Goal: Information Seeking & Learning: Learn about a topic

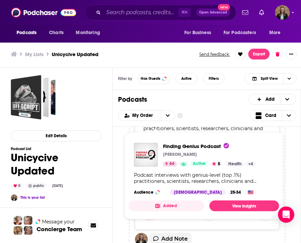
scroll to position [271, 0]
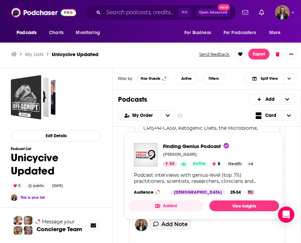
click at [117, 205] on div "Off Script: A Pharma Manufacturing Podcast Pharma Manufacturing 45 Active Categ…" at bounding box center [207, 188] width 189 height 122
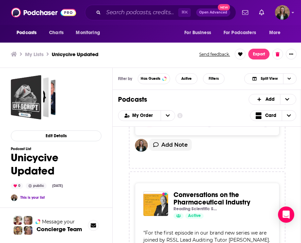
scroll to position [4670, 0]
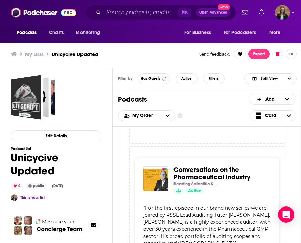
click at [285, 147] on div "Conversations on the Pharmaceutical Industry Reading Scientific Services Ltd Ac…" at bounding box center [207, 245] width 157 height 197
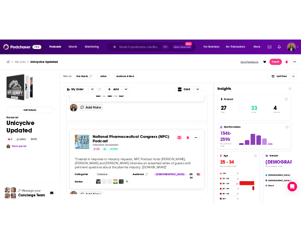
scroll to position [4342, 0]
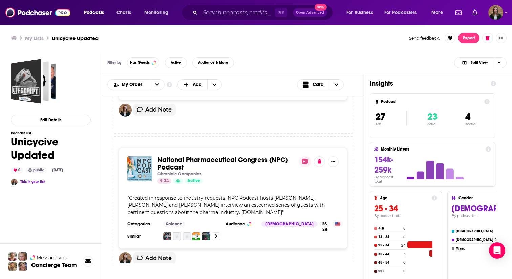
click at [179, 155] on span "National Pharmaceutical Congress (NPC) Podcast" at bounding box center [222, 163] width 130 height 16
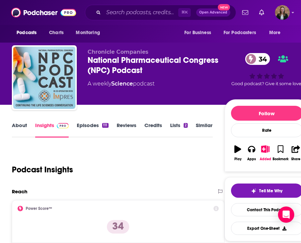
click at [89, 124] on link "Episodes 111" at bounding box center [92, 130] width 31 height 16
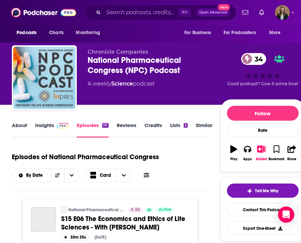
click at [45, 129] on link "Insights" at bounding box center [52, 130] width 34 height 16
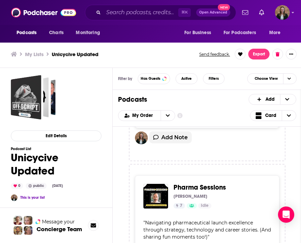
scroll to position [4859, 0]
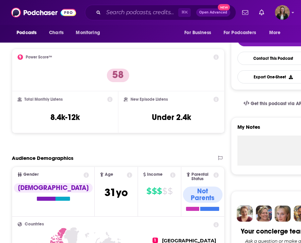
scroll to position [57, 0]
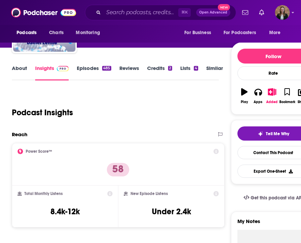
click at [87, 71] on link "Episodes 485" at bounding box center [94, 73] width 34 height 16
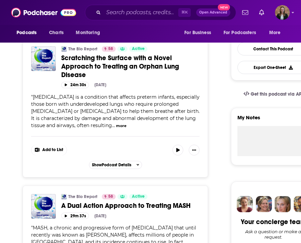
scroll to position [164, 0]
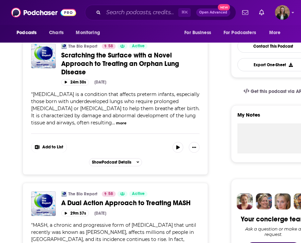
click at [81, 69] on span "Scratching the Surface with a Novel Approach to Treating an Orphan Lung Disease" at bounding box center [120, 63] width 118 height 25
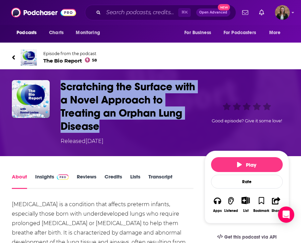
drag, startPoint x: 62, startPoint y: 83, endPoint x: 105, endPoint y: 126, distance: 61.3
click at [105, 126] on h1 "Scratching the Surface with a Novel Approach to Treating an Orphan Lung Disease" at bounding box center [131, 106] width 141 height 53
copy h1 "Scratching the Surface with a Novel Approach to Treating an Orphan Lung Disease"
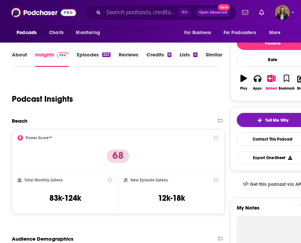
scroll to position [70, 0]
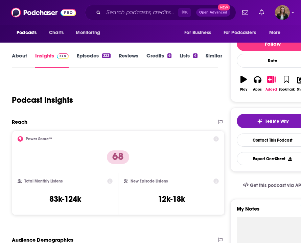
click at [85, 58] on link "Episodes 323" at bounding box center [94, 60] width 34 height 16
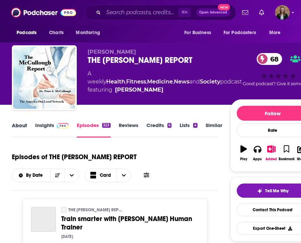
click at [29, 124] on div "About" at bounding box center [23, 130] width 23 height 16
click at [45, 128] on link "Insights" at bounding box center [52, 130] width 34 height 16
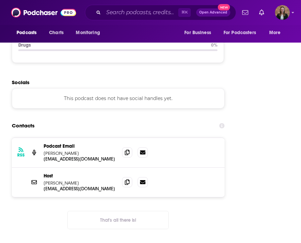
scroll to position [979, 0]
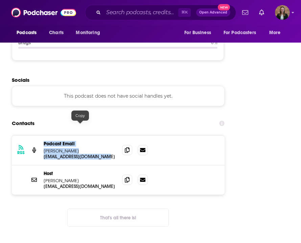
drag, startPoint x: 36, startPoint y: 126, endPoint x: 93, endPoint y: 129, distance: 57.3
click at [93, 136] on div "RSS Podcast Email Martha Byrne speakup@malcolmoutloud.com speakup@malcolmoutlou…" at bounding box center [118, 151] width 213 height 30
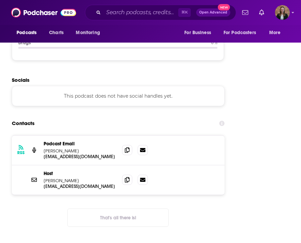
click at [107, 165] on div "Host Dr. Peter McCullough peteramccullough@gmail.com peteramccullough@gmail.com" at bounding box center [118, 179] width 213 height 29
drag, startPoint x: 114, startPoint y: 127, endPoint x: 43, endPoint y: 127, distance: 71.1
click at [43, 136] on div "RSS Podcast Email Martha Byrne speakup@malcolmoutloud.com speakup@malcolmoutlou…" at bounding box center [118, 151] width 213 height 30
copy p "speakup@malcolmoutloud.com"
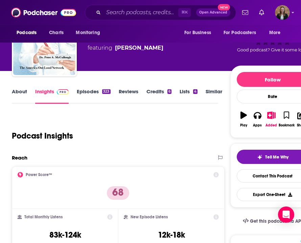
scroll to position [0, 0]
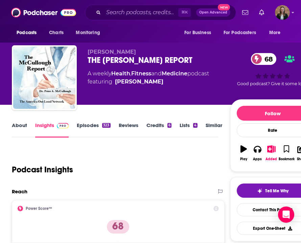
click at [90, 126] on link "Episodes 323" at bounding box center [94, 130] width 34 height 16
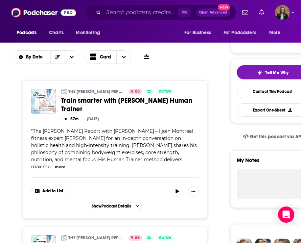
scroll to position [270, 0]
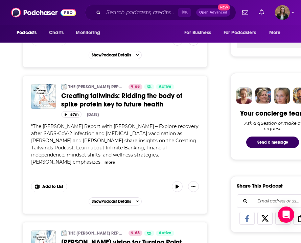
click at [151, 92] on span "Creating tailwinds: Ridding the body of spike protein key to future health" at bounding box center [121, 100] width 121 height 17
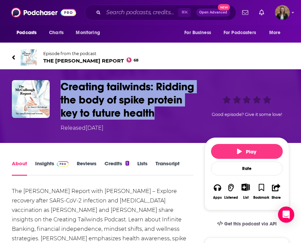
drag, startPoint x: 157, startPoint y: 113, endPoint x: 63, endPoint y: 87, distance: 98.1
click at [63, 87] on h1 "Creating tailwinds: Ridding the body of spike protein key to future health" at bounding box center [131, 100] width 141 height 40
copy h1 "Creating tailwinds: Ridding the body of spike protein key to future health"
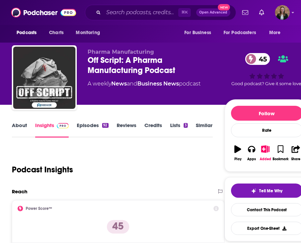
click at [86, 128] on link "Episodes 92" at bounding box center [92, 130] width 31 height 16
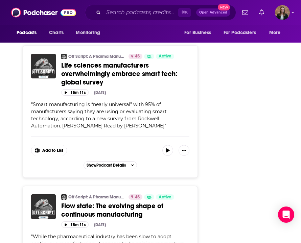
scroll to position [1137, 0]
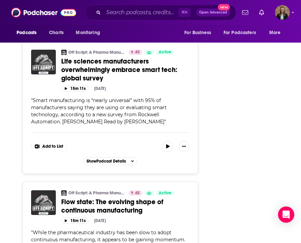
click at [95, 83] on span "Life sciences manufacturers overwhelmingly embrace smart tech: global survey" at bounding box center [119, 69] width 116 height 25
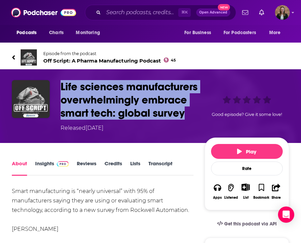
drag, startPoint x: 186, startPoint y: 116, endPoint x: 62, endPoint y: 89, distance: 126.9
click at [62, 89] on h1 "Life sciences manufacturers overwhelmingly embrace smart tech: global survey" at bounding box center [131, 100] width 141 height 40
copy h1 "Life sciences manufacturers overwhelmingly embrace smart tech: global survey"
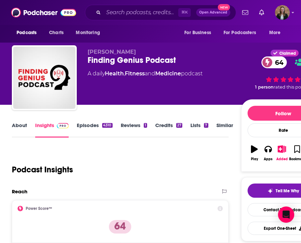
click at [88, 127] on link "Episodes 4310" at bounding box center [95, 130] width 36 height 16
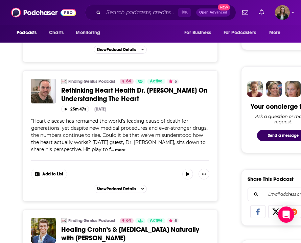
scroll to position [287, 0]
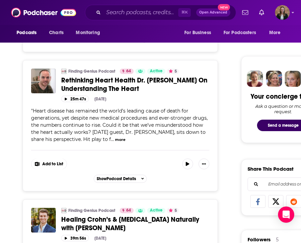
drag, startPoint x: 61, startPoint y: 80, endPoint x: 140, endPoint y: 92, distance: 80.0
click at [140, 92] on div "Finding Genius Podcast 64 Active 5 Categories Health + 4 Rethinking Heart Healt…" at bounding box center [120, 86] width 178 height 34
copy span "Rethinking Heart Health Dr. [PERSON_NAME] On Understanding The Heart"
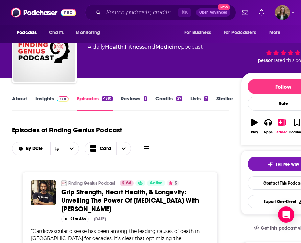
scroll to position [0, 0]
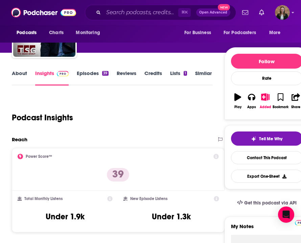
scroll to position [52, 0]
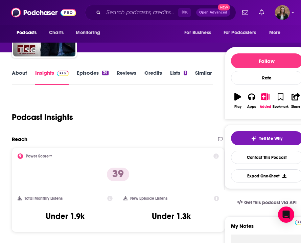
click at [87, 73] on link "Episodes 39" at bounding box center [92, 78] width 31 height 16
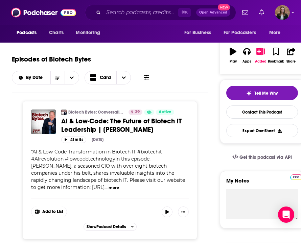
scroll to position [96, 0]
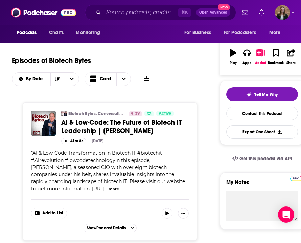
click at [128, 128] on span "AI & Low-Code: The Future of Biotech IT Leadership | Kevin Dushney" at bounding box center [121, 126] width 120 height 17
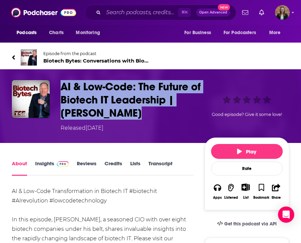
drag, startPoint x: 61, startPoint y: 81, endPoint x: 137, endPoint y: 113, distance: 82.4
click at [137, 113] on h1 "AI & Low-Code: The Future of Biotech IT Leadership | Kevin Dushney" at bounding box center [131, 100] width 141 height 40
copy h1 "AI & Low-Code: The Future of Biotech IT Leadership | Kevin Dushney"
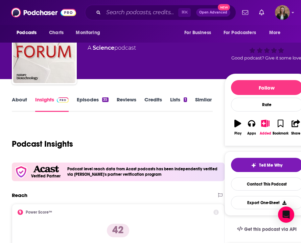
scroll to position [30, 0]
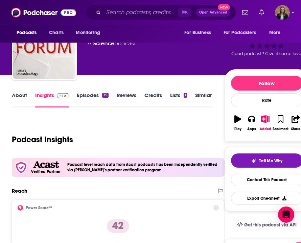
click at [89, 96] on link "Episodes 35" at bounding box center [92, 100] width 31 height 16
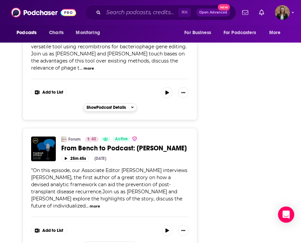
scroll to position [934, 0]
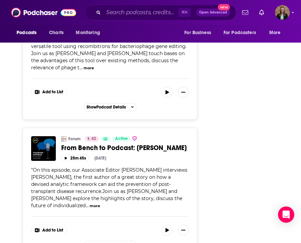
drag, startPoint x: 186, startPoint y: 131, endPoint x: 199, endPoint y: 135, distance: 13.1
copy span "From Bench to Podcast: Nicoletta Cieri"
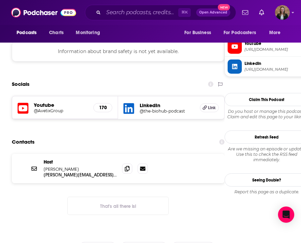
scroll to position [527, 0]
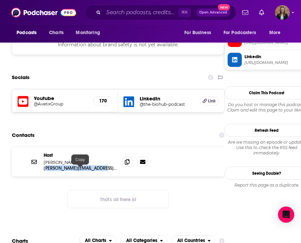
drag, startPoint x: 110, startPoint y: 168, endPoint x: 46, endPoint y: 169, distance: 63.6
click at [46, 169] on p "[PERSON_NAME][EMAIL_ADDRESS][DOMAIN_NAME]" at bounding box center [80, 168] width 73 height 6
drag, startPoint x: 43, startPoint y: 169, endPoint x: 118, endPoint y: 172, distance: 74.8
click at [118, 172] on div "Host Max Brennan M.Brennan@avetixgroup.com M.Brennan@avetixgroup.com" at bounding box center [118, 161] width 213 height 29
copy p "M.Brennan@avetixgroup.com"
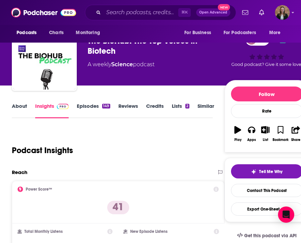
scroll to position [0, 0]
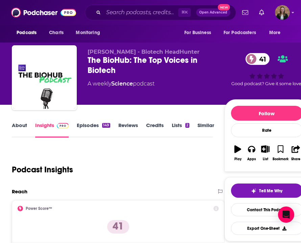
click at [91, 126] on link "Episodes 149" at bounding box center [93, 130] width 33 height 16
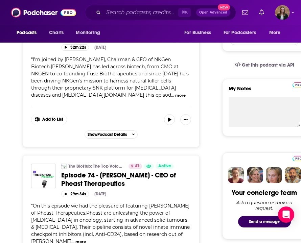
scroll to position [146, 0]
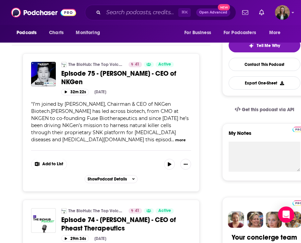
click at [86, 72] on span "Episode 75 - Paul Song - CEO of NKGen" at bounding box center [118, 77] width 115 height 17
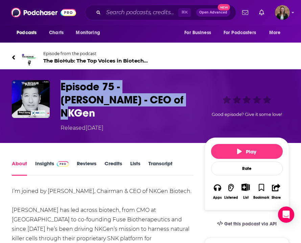
drag, startPoint x: 136, startPoint y: 102, endPoint x: 58, endPoint y: 83, distance: 80.4
click at [58, 83] on div "Episode 75 - Paul Song - CEO of NKGen Released Tuesday, 7th October 2025 Good e…" at bounding box center [151, 106] width 278 height 52
copy h1 "Episode 75 - Paul Song - CEO of NKGen"
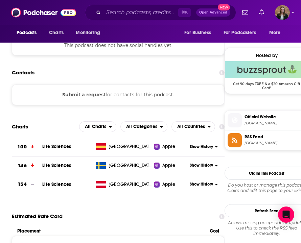
scroll to position [372, 0]
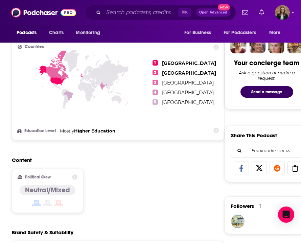
scroll to position [311, 0]
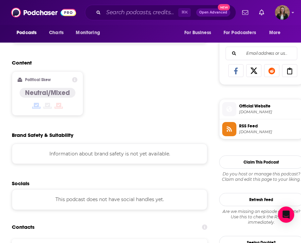
scroll to position [481, 0]
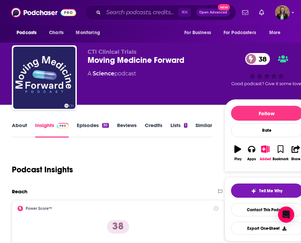
click at [93, 124] on link "Episodes 30" at bounding box center [93, 130] width 32 height 16
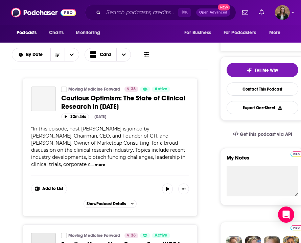
scroll to position [126, 0]
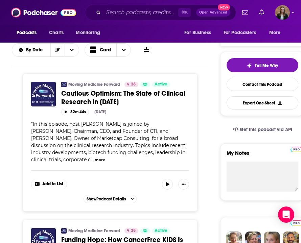
click at [106, 93] on span "Cautious Optimism: The State of Clinical Research in 2025" at bounding box center [123, 97] width 124 height 17
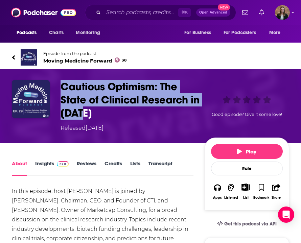
drag, startPoint x: 52, startPoint y: 85, endPoint x: 121, endPoint y: 111, distance: 74.0
click at [121, 111] on div "Cautious Optimism: The State of Clinical Research in 2025 Released Wednesday, 1…" at bounding box center [151, 106] width 278 height 52
copy div "Cautious Optimism: The State of Clinical Research in 2025"
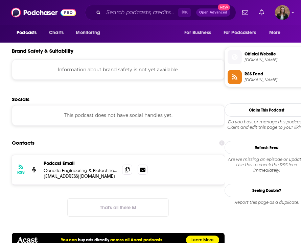
scroll to position [538, 0]
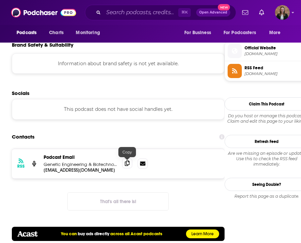
click at [125, 164] on span at bounding box center [127, 163] width 10 height 10
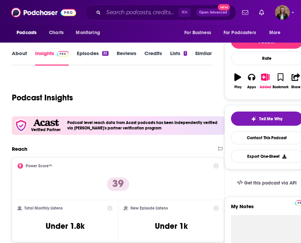
scroll to position [0, 0]
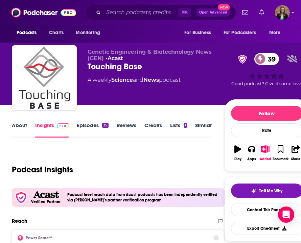
click at [83, 123] on link "Episodes 35" at bounding box center [92, 130] width 31 height 16
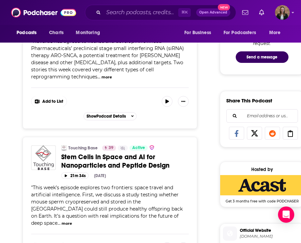
scroll to position [254, 0]
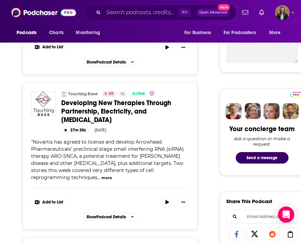
click at [84, 108] on span "Developing New Therapies Through Partnership, Electricity, and Immunotherapy" at bounding box center [116, 111] width 110 height 25
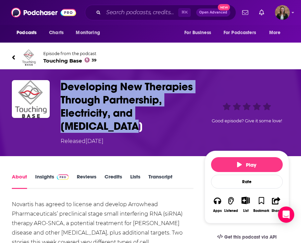
drag, startPoint x: 88, startPoint y: 95, endPoint x: 148, endPoint y: 120, distance: 65.4
click at [148, 120] on div "Developing New Therapies Through Partnership, Electricity, and Immunotherapy Re…" at bounding box center [150, 112] width 301 height 87
copy h1 "Developing New Therapies Through Partnership, Electricity, and Immunotherapy"
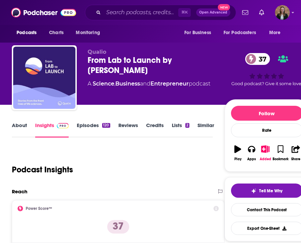
click at [92, 125] on link "Episodes 120" at bounding box center [93, 130] width 33 height 16
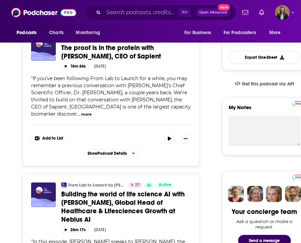
scroll to position [174, 0]
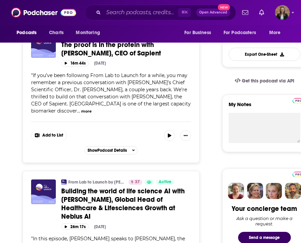
click at [120, 190] on span "Building the world of life science AI with Ilya Burkov, Global Head of Healthca…" at bounding box center [123, 204] width 124 height 34
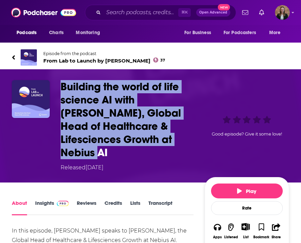
drag, startPoint x: 61, startPoint y: 80, endPoint x: 126, endPoint y: 144, distance: 90.9
click at [126, 144] on div "Building the world of life science AI with Ilya Burkov, Global Head of Healthca…" at bounding box center [150, 125] width 301 height 113
copy h1 "Building the world of life science AI with Ilya Burkov, Global Head of Healthca…"
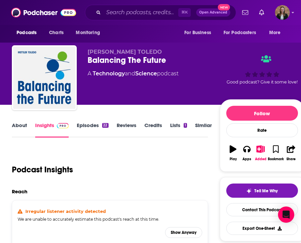
click at [89, 131] on link "Episodes 22" at bounding box center [92, 130] width 31 height 16
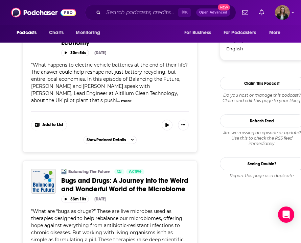
scroll to position [833, 0]
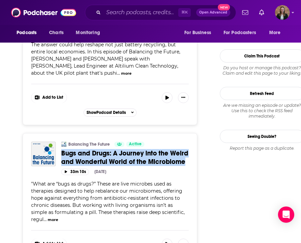
drag, startPoint x: 61, startPoint y: 143, endPoint x: 189, endPoint y: 150, distance: 128.5
click at [189, 150] on div "Balancing The Future Active Categories Technology + 1 Bugs and Drugs: A Journey…" at bounding box center [110, 159] width 158 height 34
copy span "Bugs and Drugs: A Journey into the Weird and Wonderful World of the Microbiome"
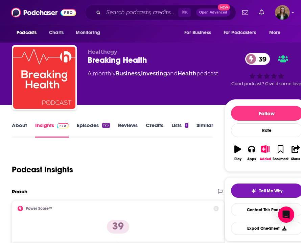
click at [79, 127] on link "Episodes 175" at bounding box center [93, 130] width 33 height 16
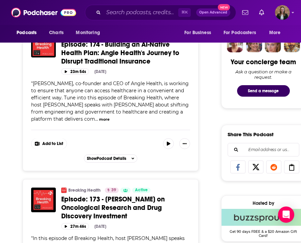
scroll to position [303, 0]
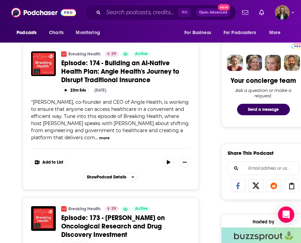
click at [126, 69] on span "Episode: 174 - Building an AI-Native Health Plan: Angle Health's Journey to Dis…" at bounding box center [120, 71] width 118 height 25
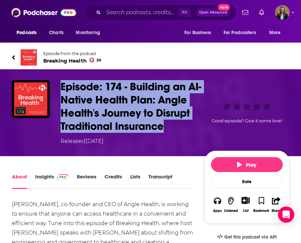
drag, startPoint x: 168, startPoint y: 129, endPoint x: 61, endPoint y: 85, distance: 115.5
click at [61, 85] on h1 "Episode: 174 - Building an AI-Native Health Plan: Angle Health's Journey to Dis…" at bounding box center [131, 106] width 141 height 53
copy h1 "Episode: 174 - Building an AI-Native Health Plan: Angle Health's Journey to Dis…"
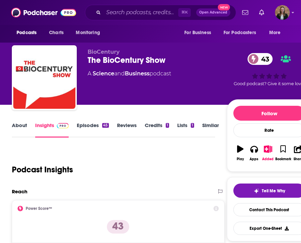
click at [88, 127] on link "Episodes 45" at bounding box center [93, 130] width 32 height 16
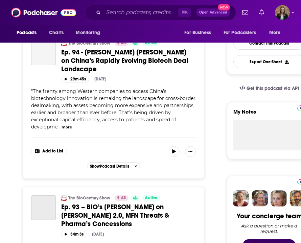
scroll to position [147, 0]
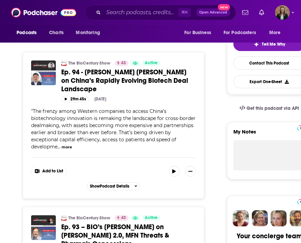
click at [105, 72] on span "Ep. 94 - Frazier's James Li on China’s Rapidly Evolving Biotech Deal Landscape" at bounding box center [124, 80] width 127 height 25
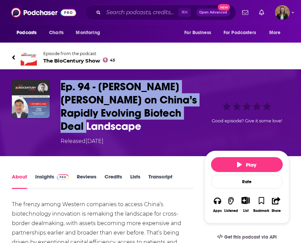
drag, startPoint x: 127, startPoint y: 93, endPoint x: 61, endPoint y: 82, distance: 67.0
click at [61, 82] on h1 "Ep. 94 - Frazier's James Li on China’s Rapidly Evolving Biotech Deal Landscape" at bounding box center [131, 106] width 141 height 53
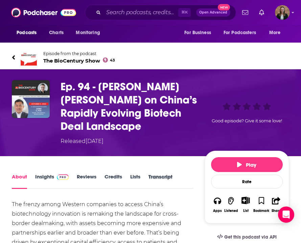
click at [181, 174] on div "Transcript" at bounding box center [165, 182] width 32 height 16
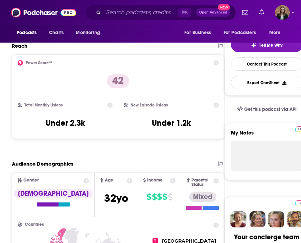
scroll to position [34, 0]
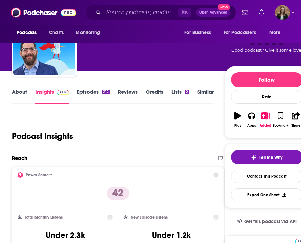
click at [89, 93] on link "Episodes 212" at bounding box center [93, 97] width 33 height 16
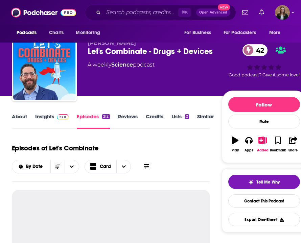
scroll to position [132, 0]
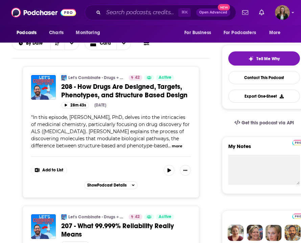
click at [187, 95] on span "208 - How Drugs Are Designed, Targets, Phenotypes, and Structure Based Design" at bounding box center [124, 91] width 126 height 17
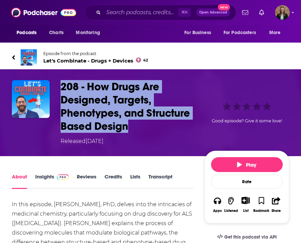
drag, startPoint x: 59, startPoint y: 80, endPoint x: 136, endPoint y: 124, distance: 89.3
click at [136, 124] on div "208 - How Drugs Are Designed, Targets, Phenotypes, and Structure Based Design R…" at bounding box center [150, 112] width 301 height 87
copy h1 "208 - How Drugs Are Designed, Targets, Phenotypes, and Structure Based Design"
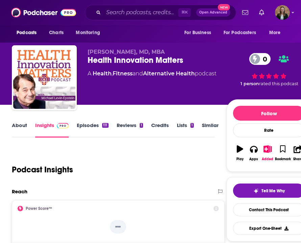
click at [84, 132] on link "Episodes 111" at bounding box center [92, 130] width 31 height 16
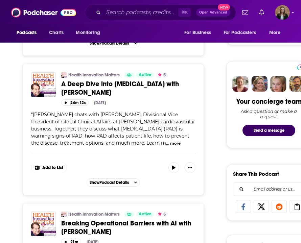
scroll to position [280, 0]
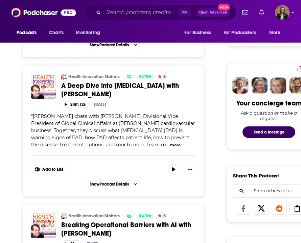
click at [145, 83] on span "A Deep Dive into Peripheral Artery Disease with Jennifer Jones-McMeans" at bounding box center [120, 90] width 118 height 17
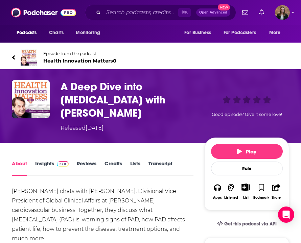
drag, startPoint x: 60, startPoint y: 79, endPoint x: 147, endPoint y: 109, distance: 91.9
click at [147, 109] on div "A Deep Dive into Peripheral Artery Disease with Jennifer Jones-McMeans Released…" at bounding box center [150, 106] width 301 height 74
copy h1 "A Deep Dive into Peripheral Artery Disease with Jennifer Jones-McMeans"
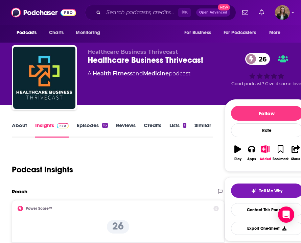
click at [20, 126] on link "About" at bounding box center [19, 130] width 15 height 16
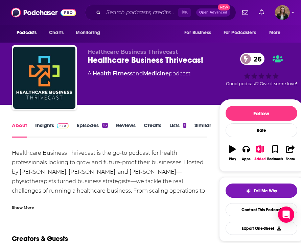
click at [89, 126] on link "Episodes 16" at bounding box center [92, 130] width 31 height 16
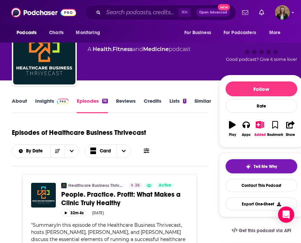
scroll to position [57, 0]
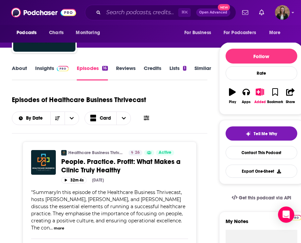
click at [89, 169] on span "People. Practice. Profit: What Makes a Clinic Truly Healthy" at bounding box center [120, 166] width 119 height 17
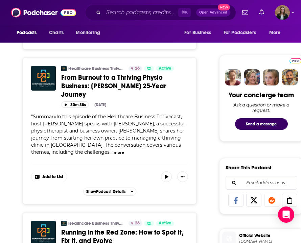
scroll to position [314, 0]
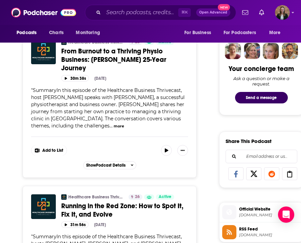
click at [126, 54] on span "From Burnout to a Thriving Physio Business: [PERSON_NAME] 25-Year Journey" at bounding box center [113, 59] width 105 height 25
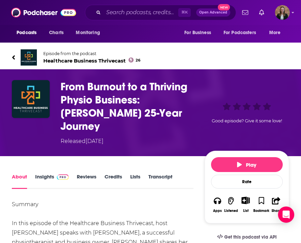
drag, startPoint x: 180, startPoint y: 115, endPoint x: 62, endPoint y: 85, distance: 122.1
click at [62, 85] on h1 "From Burnout to a Thriving Physio Business: Kelly Wilkie’s 25-Year Journey" at bounding box center [131, 106] width 141 height 53
copy h1 "From Burnout to a Thriving Physio Business: Kelly Wilkie’s 25-Year Journey"
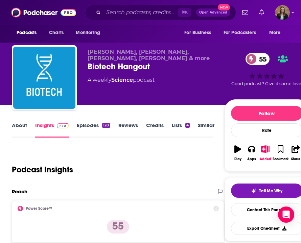
click at [88, 127] on link "Episodes 128" at bounding box center [93, 130] width 33 height 16
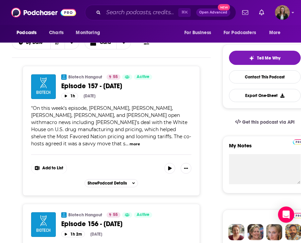
scroll to position [142, 0]
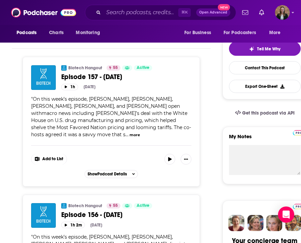
click at [117, 77] on span "Episode 157 - October 3, 2025" at bounding box center [91, 77] width 61 height 8
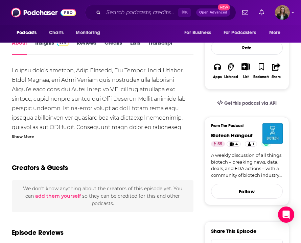
scroll to position [107, 0]
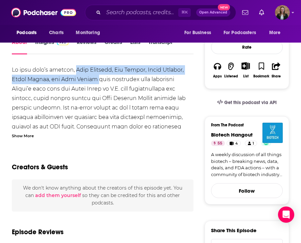
drag, startPoint x: 76, startPoint y: 71, endPoint x: 97, endPoint y: 83, distance: 24.1
click at [97, 83] on div at bounding box center [103, 164] width 182 height 199
copy div "Eric Schimidt, Sam Fazeli, Brian Skorney, Yaron Werber, and Brad Loncar"
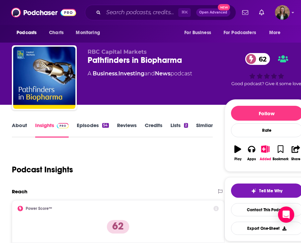
click at [87, 129] on link "Episodes 54" at bounding box center [93, 130] width 32 height 16
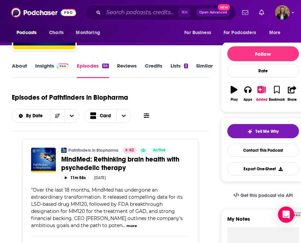
scroll to position [60, 0]
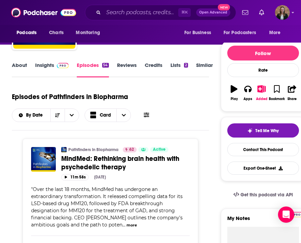
click at [104, 160] on span "MindMed: Rethinking brain health with psychedelic therapy" at bounding box center [120, 163] width 118 height 17
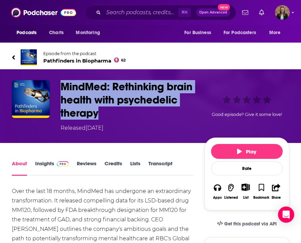
drag, startPoint x: 99, startPoint y: 110, endPoint x: 56, endPoint y: 83, distance: 50.9
click at [56, 83] on div "MindMed: Rethinking brain health with psychedelic therapy Released Wednesday, 1…" at bounding box center [151, 106] width 278 height 52
copy h1 "MindMed: Rethinking brain health with psychedelic therapy"
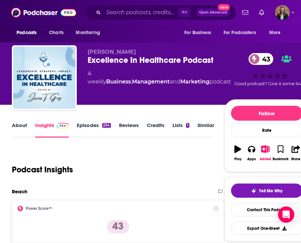
click at [88, 126] on link "Episodes 234" at bounding box center [94, 130] width 34 height 16
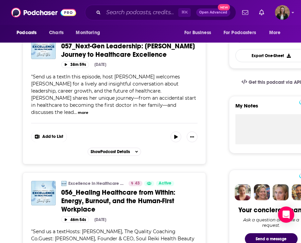
scroll to position [216, 0]
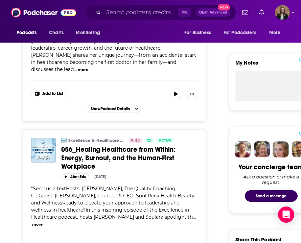
click at [83, 151] on span "056_Healing Healthcare from Within: Energy, Burnout, and the Human-First Workpl…" at bounding box center [118, 158] width 114 height 25
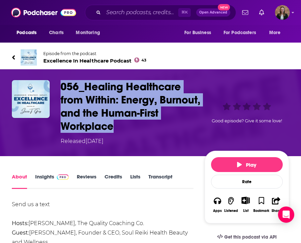
drag, startPoint x: 116, startPoint y: 126, endPoint x: 61, endPoint y: 84, distance: 69.0
click at [61, 84] on h1 "056_Healing Healthcare from Within: Energy, Burnout, and the Human-First Workpl…" at bounding box center [131, 106] width 141 height 53
copy h1 "056_Healing Healthcare from Within: Energy, Burnout, and the Human-First Workpl…"
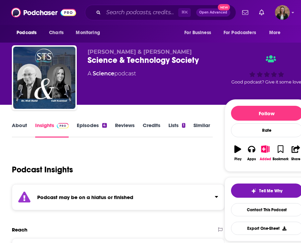
click at [90, 124] on link "Episodes 4" at bounding box center [92, 130] width 30 height 16
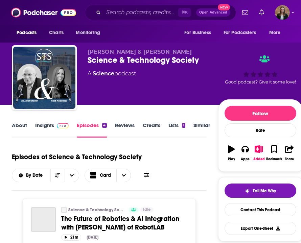
scroll to position [146, 0]
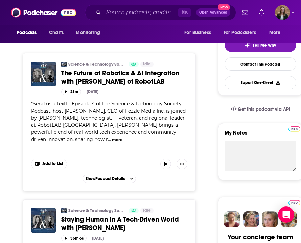
click at [79, 74] on span "The Future of Robotics & AI Integration with Geoff Fischer of RobotLAB" at bounding box center [120, 77] width 118 height 17
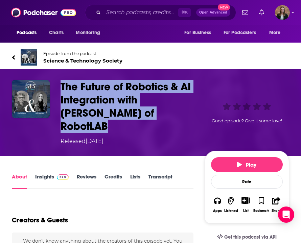
drag, startPoint x: 58, startPoint y: 82, endPoint x: 169, endPoint y: 117, distance: 116.0
click at [169, 117] on div "The Future of Robotics & AI Integration with Geoff Fischer of RobotLAB Released…" at bounding box center [151, 112] width 278 height 65
copy h1 "The Future of Robotics & AI Integration with Geoff Fischer of RobotLAB"
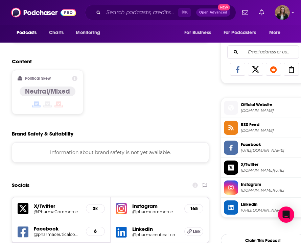
scroll to position [531, 0]
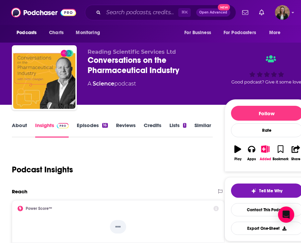
click at [86, 128] on link "Episodes 16" at bounding box center [92, 130] width 31 height 16
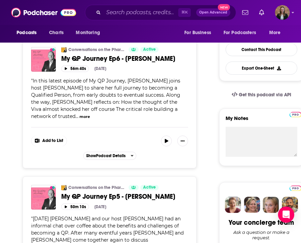
scroll to position [158, 0]
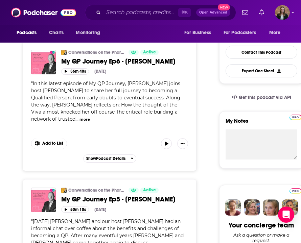
click at [142, 62] on span "My QP Journey Ep6 - Carol Felgar" at bounding box center [118, 61] width 114 height 8
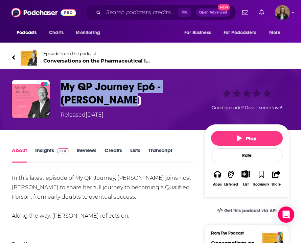
drag, startPoint x: 94, startPoint y: 100, endPoint x: 57, endPoint y: 87, distance: 39.5
click at [57, 87] on div "My QP Journey Ep6 - Carol Felgar Released Tuesday, 19th August 2025 Good episod…" at bounding box center [151, 99] width 278 height 39
copy h1 "My QP Journey Ep6 - Carol Felgar"
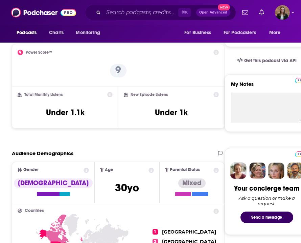
scroll to position [13, 0]
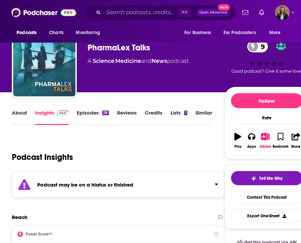
click at [86, 112] on link "Episodes 38" at bounding box center [93, 118] width 32 height 16
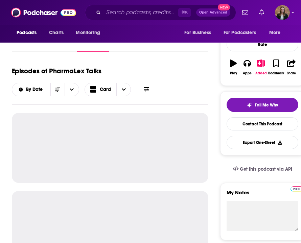
scroll to position [96, 0]
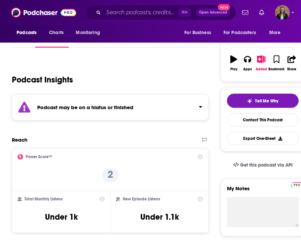
scroll to position [89, 0]
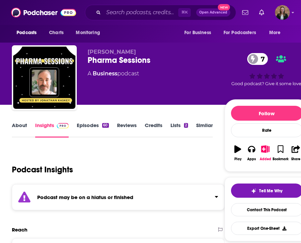
click at [89, 128] on link "Episodes 60" at bounding box center [93, 130] width 32 height 16
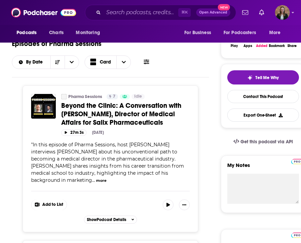
scroll to position [113, 0]
